Goal: Information Seeking & Learning: Learn about a topic

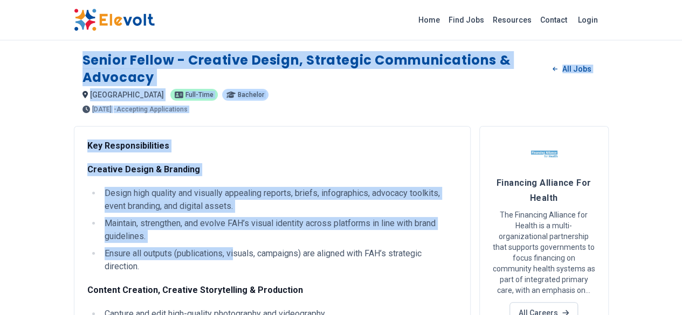
drag, startPoint x: 19, startPoint y: 59, endPoint x: 172, endPoint y: 228, distance: 228.3
click at [139, 248] on li "Ensure all outputs (publications, visuals, campaigns) are aligned with FAH’s st…" at bounding box center [279, 261] width 356 height 26
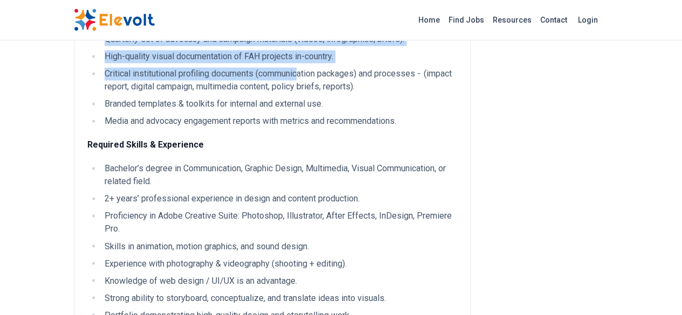
scroll to position [778, 0]
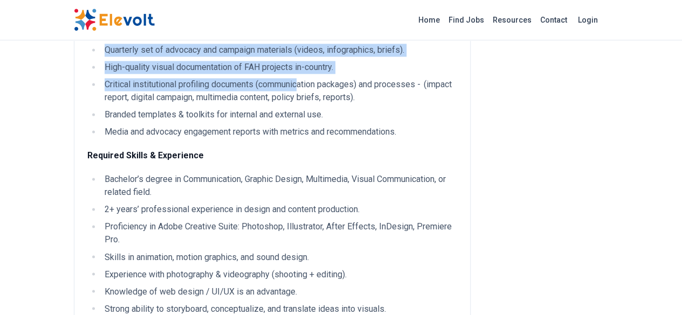
drag, startPoint x: 18, startPoint y: 59, endPoint x: 411, endPoint y: 248, distance: 436.1
click at [411, 248] on div "Senior Fellow - Creative Design, Strategic Communications & Advocacy All Jobs n…" at bounding box center [341, 225] width 552 height 2007
copy div "Senior Fellow - Creative Design, Strategic Communications & Advocacy All Jobs n…"
click at [302, 207] on ul "Bachelor’s degree in Communication, Graphic Design, Multimedia, Visual Communic…" at bounding box center [272, 253] width 370 height 160
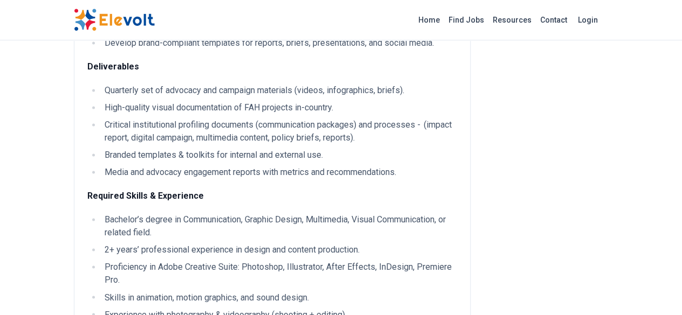
scroll to position [739, 0]
